Goal: Information Seeking & Learning: Find specific fact

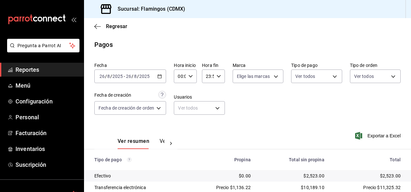
scroll to position [58, 0]
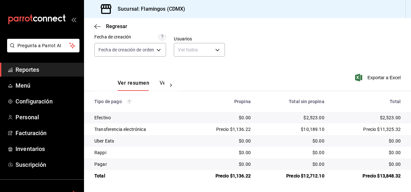
click at [308, 175] on div "Precio $12,712.10" at bounding box center [292, 176] width 63 height 6
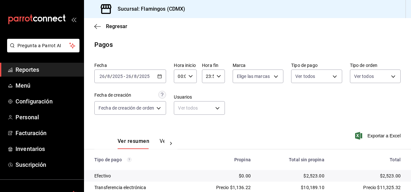
scroll to position [58, 0]
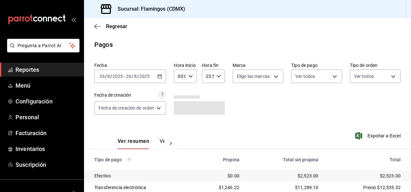
scroll to position [58, 0]
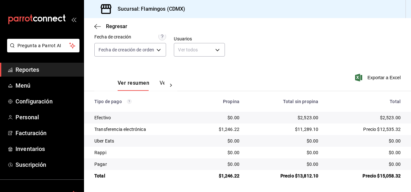
click at [305, 118] on div "$2,523.00" at bounding box center [284, 117] width 69 height 6
copy div "2,523.00"
click at [225, 128] on div "$1,246.22" at bounding box center [219, 129] width 40 height 6
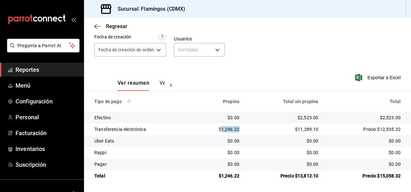
copy div "1,246.22"
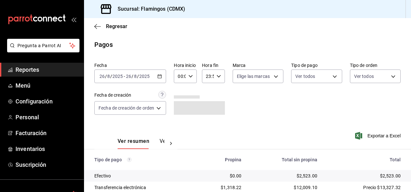
scroll to position [58, 0]
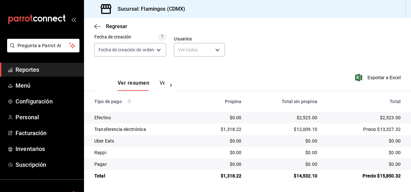
click at [230, 128] on div "$1,318.22" at bounding box center [220, 129] width 41 height 6
copy div "1,318.22"
